Goal: Task Accomplishment & Management: Complete application form

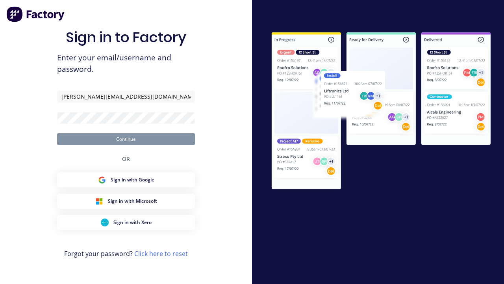
type input "[PERSON_NAME][EMAIL_ADDRESS][DOMAIN_NAME]"
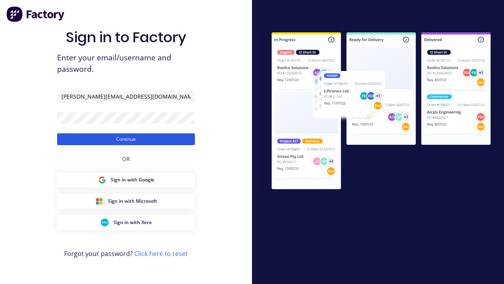
click at [126, 139] on button "Continue" at bounding box center [126, 139] width 138 height 12
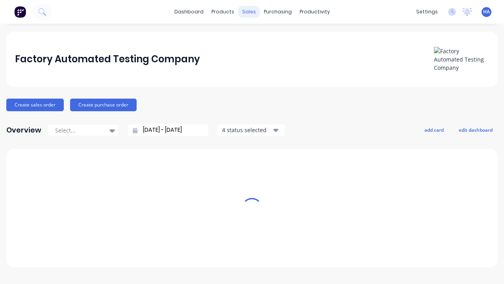
click at [249, 12] on div "sales" at bounding box center [249, 12] width 22 height 12
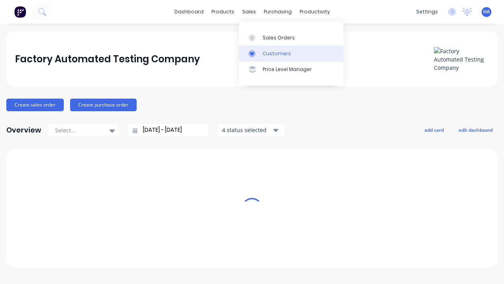
click at [291, 53] on link "Customers" at bounding box center [291, 54] width 104 height 16
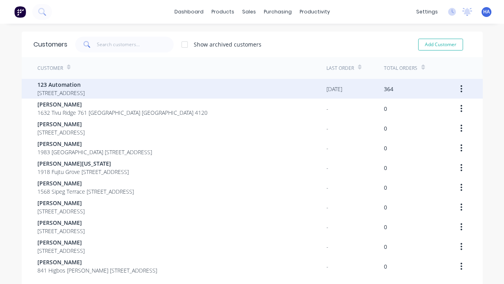
click at [85, 84] on span "123 Automation" at bounding box center [60, 84] width 47 height 8
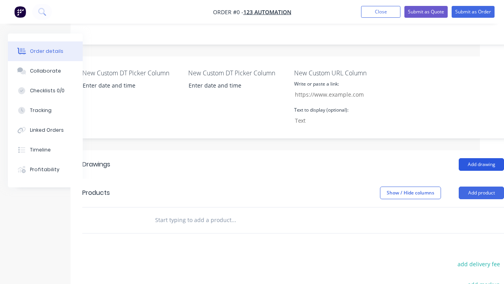
click at [481, 158] on button "Add drawing" at bounding box center [481, 164] width 45 height 13
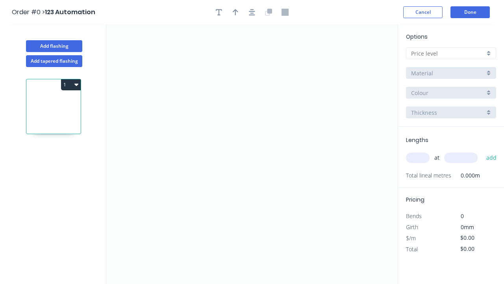
click at [146, 83] on icon "0" at bounding box center [251, 153] width 291 height 259
click at [284, 123] on icon "0" at bounding box center [251, 153] width 291 height 259
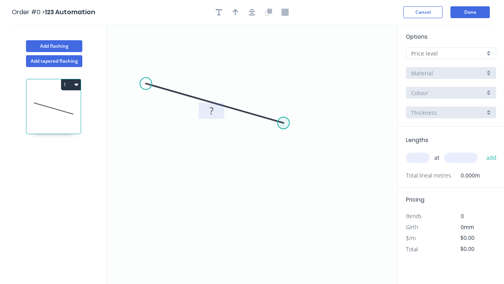
click at [211, 110] on tspan "?" at bounding box center [212, 110] width 4 height 13
click at [448, 53] on input "text" at bounding box center [448, 53] width 74 height 8
click at [451, 53] on input "text" at bounding box center [448, 53] width 74 height 8
click at [451, 68] on div "A" at bounding box center [450, 68] width 89 height 14
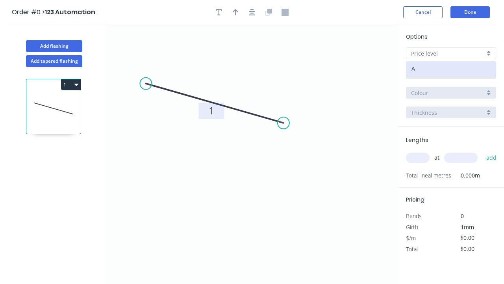
type input "A"
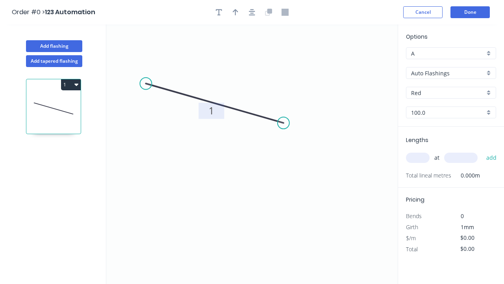
click at [418, 158] on input "text" at bounding box center [418, 157] width 24 height 10
type input "1"
type input "$10.00"
type input "1"
click at [461, 158] on input "text" at bounding box center [460, 157] width 33 height 10
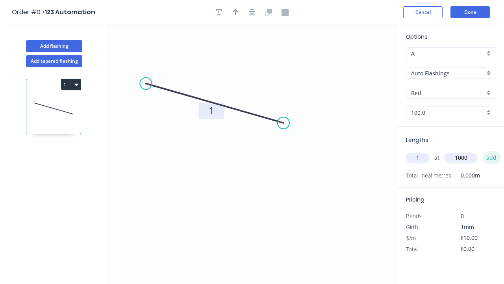
type input "1000"
click at [491, 158] on button "add" at bounding box center [491, 157] width 19 height 13
type input "$10.00"
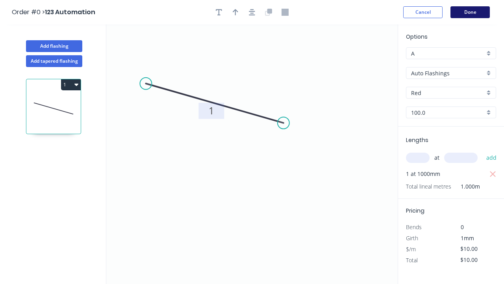
click at [470, 12] on button "Done" at bounding box center [470, 12] width 39 height 12
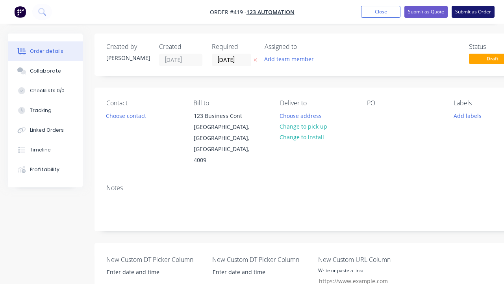
click at [473, 12] on button "Submit as Order" at bounding box center [473, 12] width 43 height 12
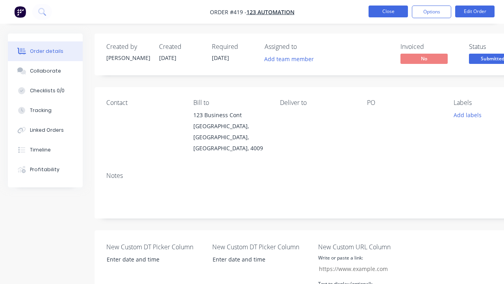
click at [388, 11] on button "Close" at bounding box center [388, 12] width 39 height 12
